Goal: Information Seeking & Learning: Learn about a topic

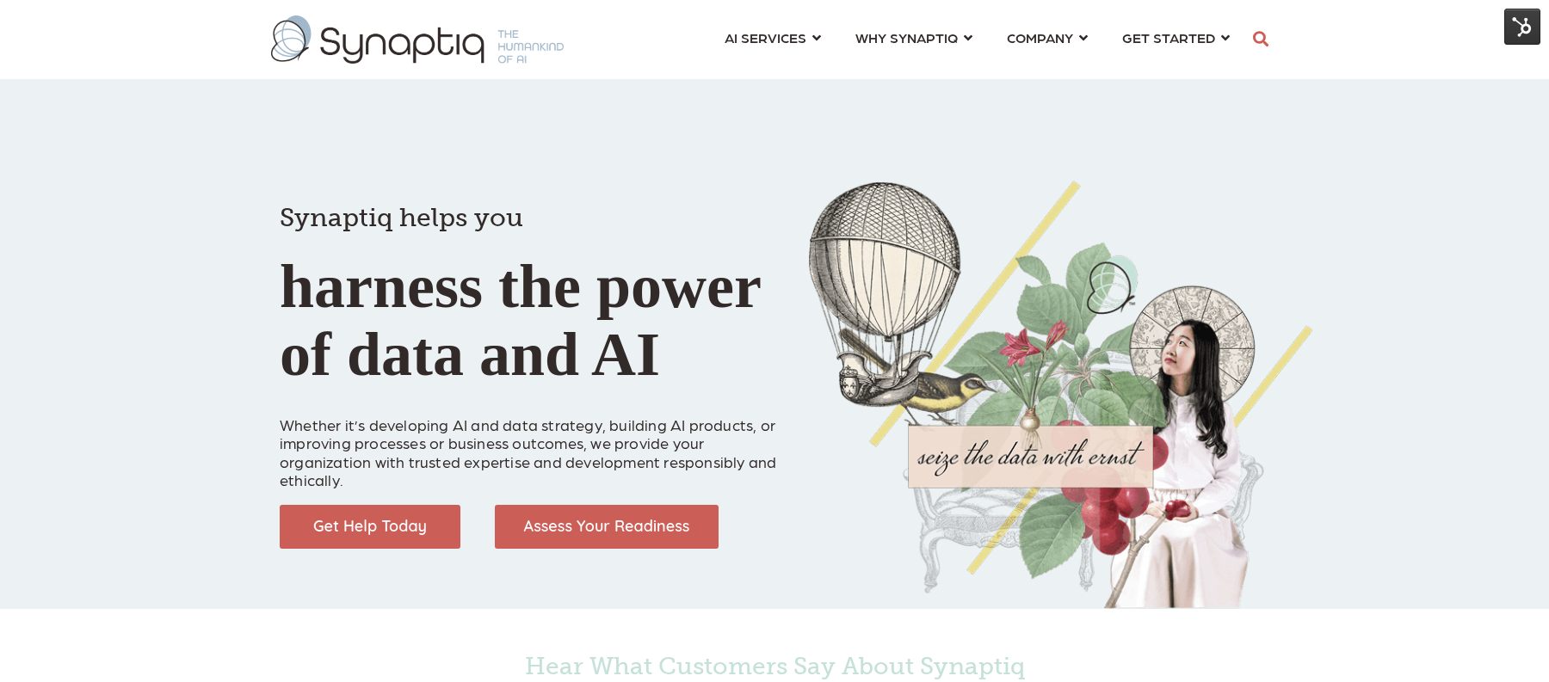
scroll to position [0, 8]
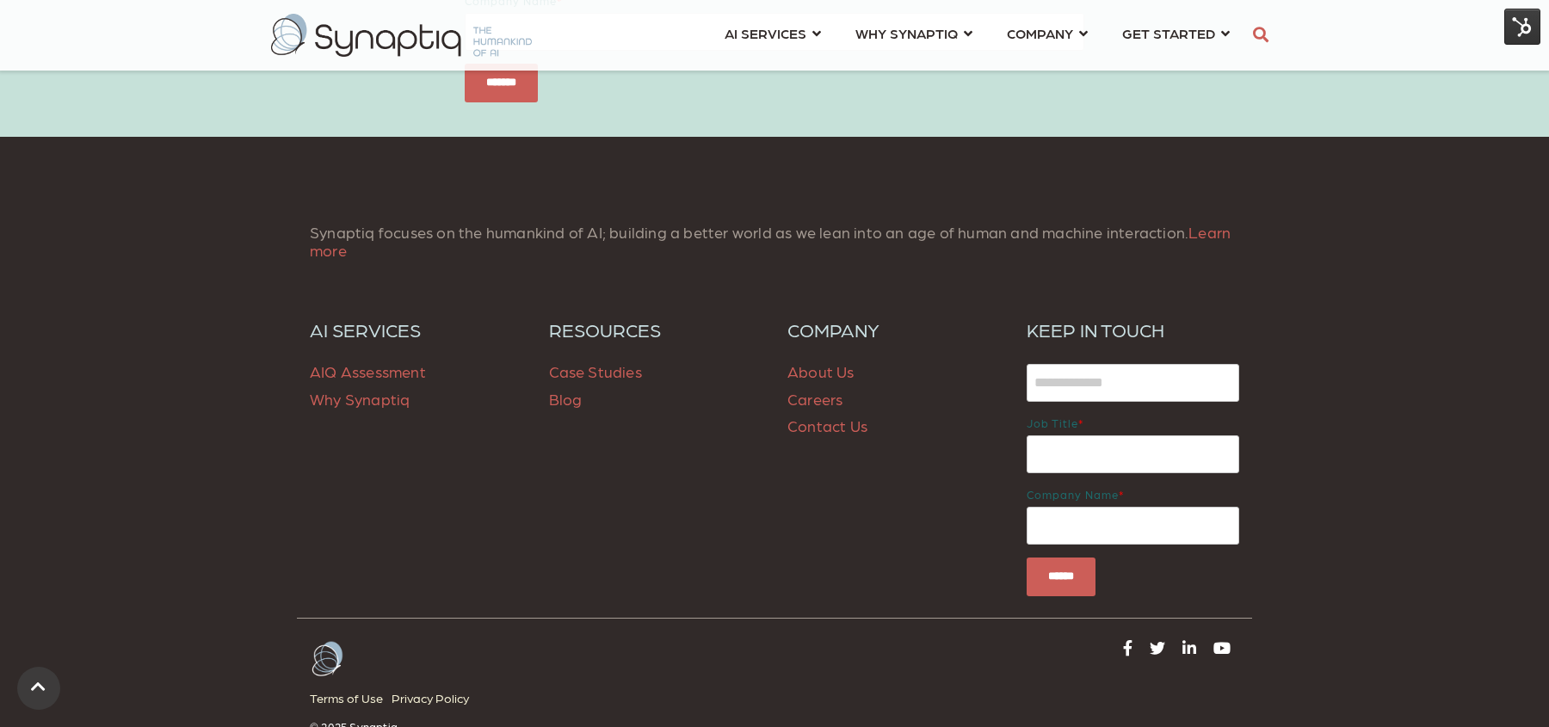
scroll to position [2438, 0]
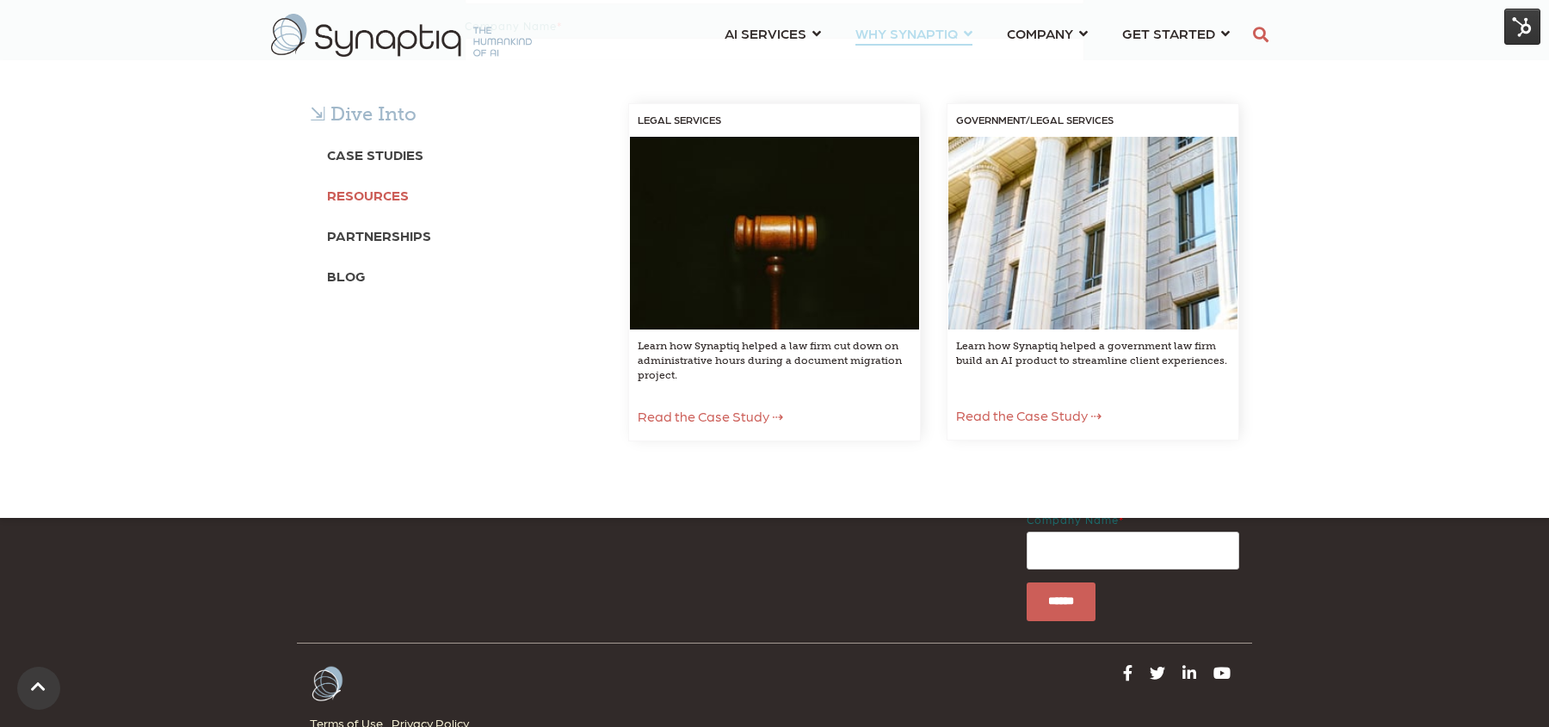
click at [385, 195] on b "Resources" at bounding box center [368, 195] width 82 height 16
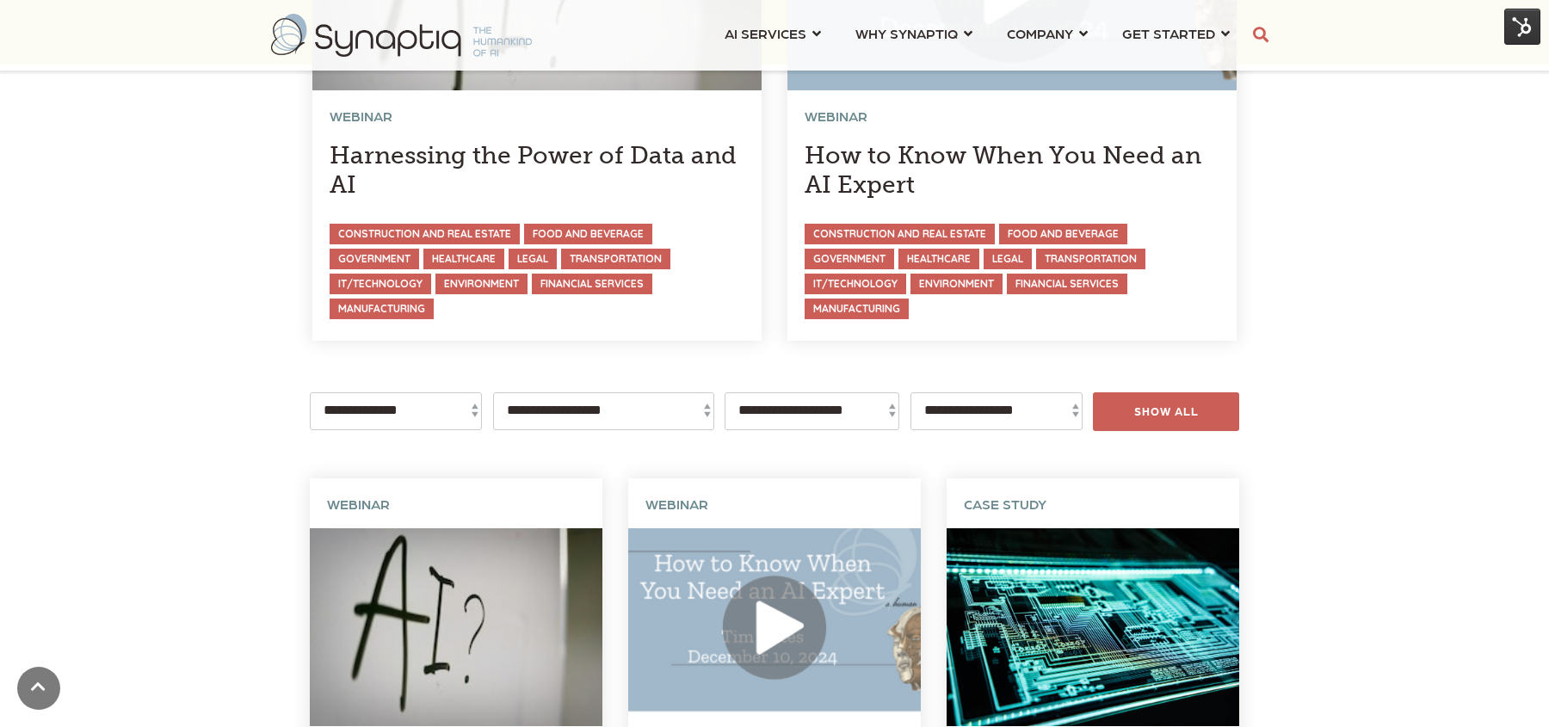
scroll to position [363, 0]
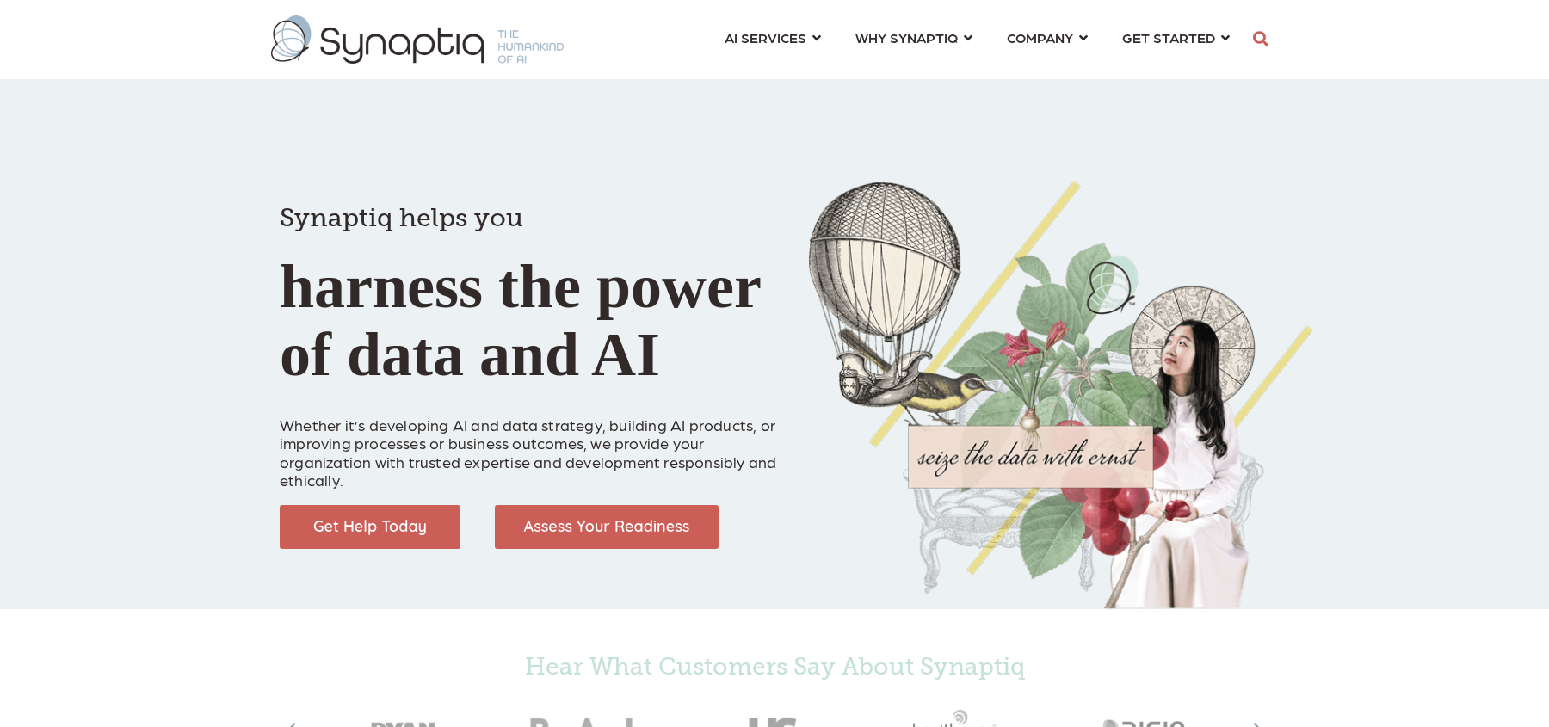
scroll to position [0, 8]
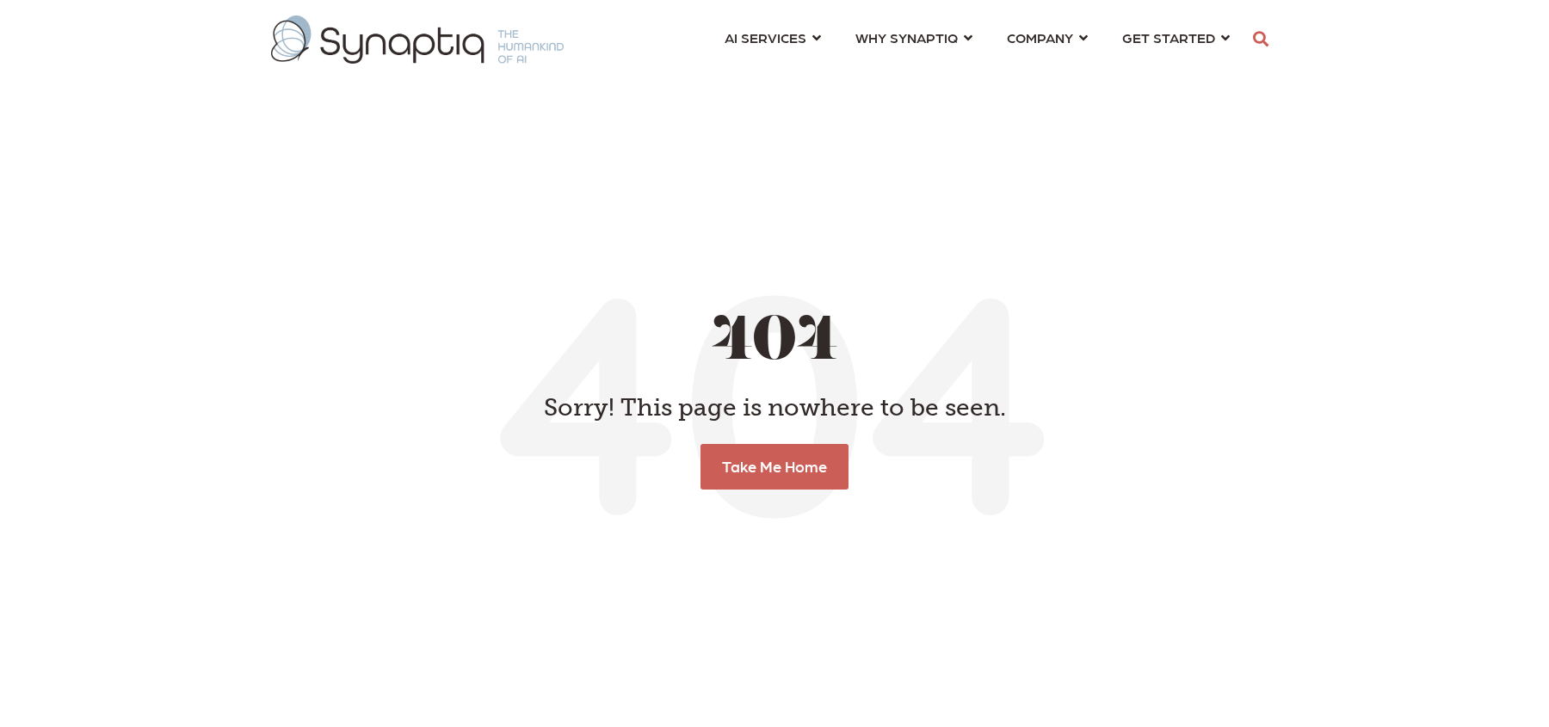
scroll to position [0, 8]
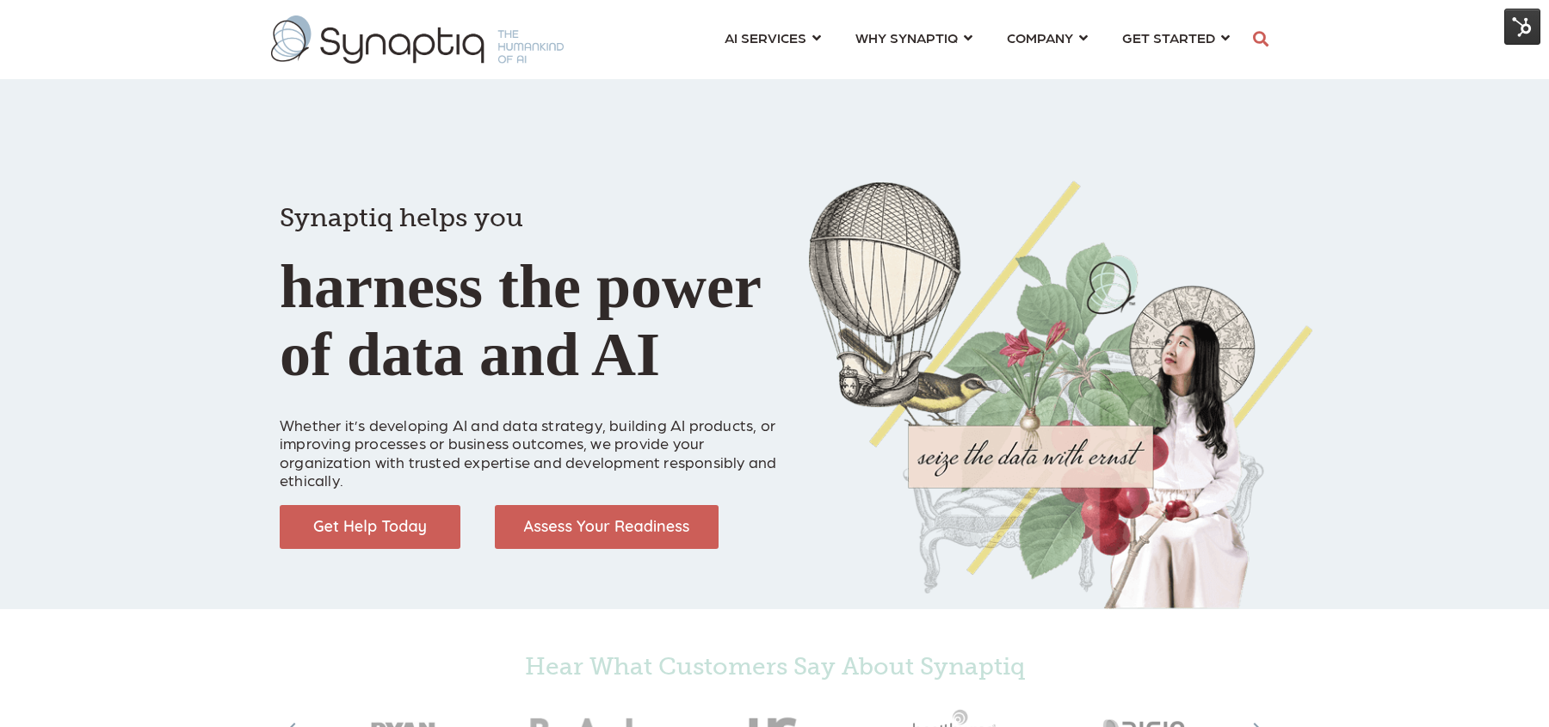
scroll to position [0, 8]
